Goal: Navigation & Orientation: Go to known website

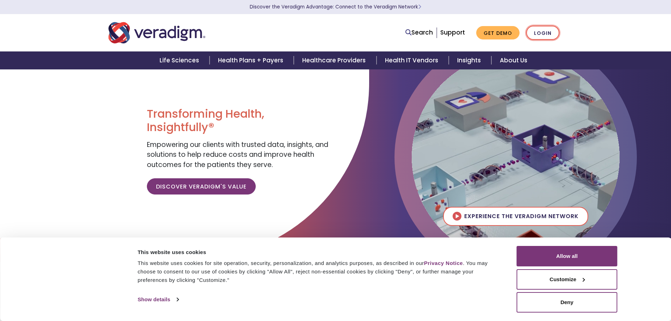
click at [543, 34] on link "Login" at bounding box center [542, 33] width 33 height 14
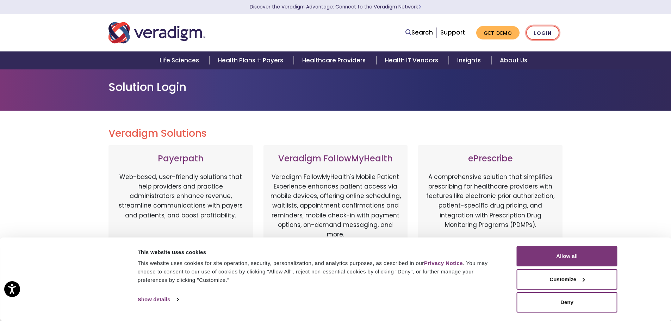
click at [547, 33] on link "Login" at bounding box center [542, 33] width 33 height 14
click at [557, 261] on button "Allow all" at bounding box center [567, 256] width 101 height 20
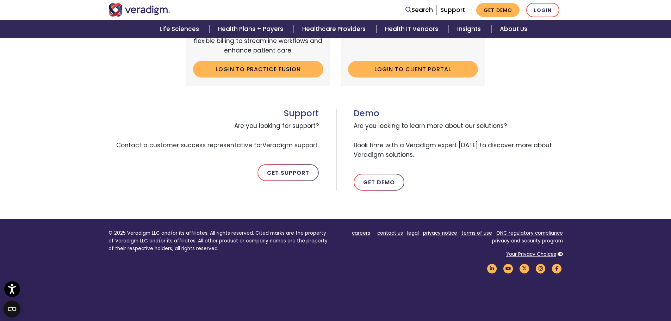
scroll to position [363, 0]
